Goal: Task Accomplishment & Management: Use online tool/utility

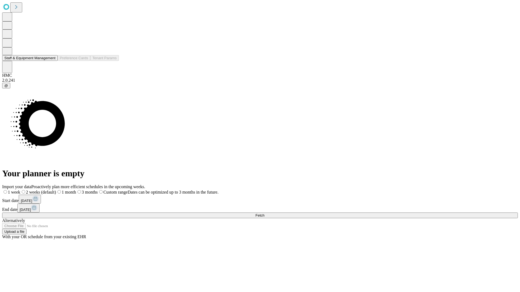
click at [52, 61] on button "Staff & Equipment Management" at bounding box center [29, 58] width 55 height 6
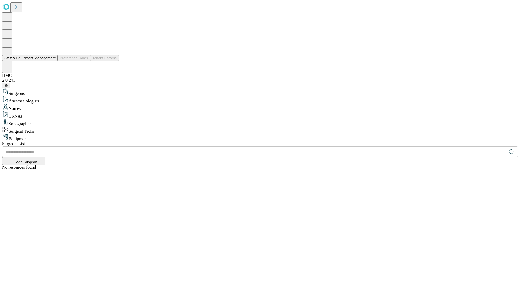
click at [52, 61] on button "Staff & Equipment Management" at bounding box center [29, 58] width 55 height 6
